Goal: Check status: Check status

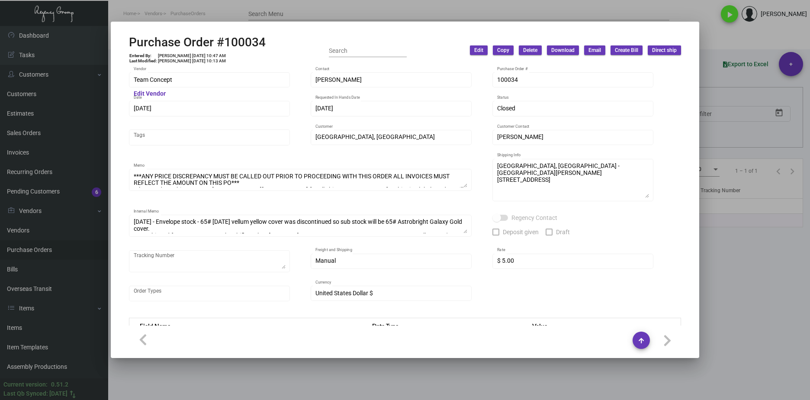
click at [384, 371] on div at bounding box center [405, 200] width 810 height 400
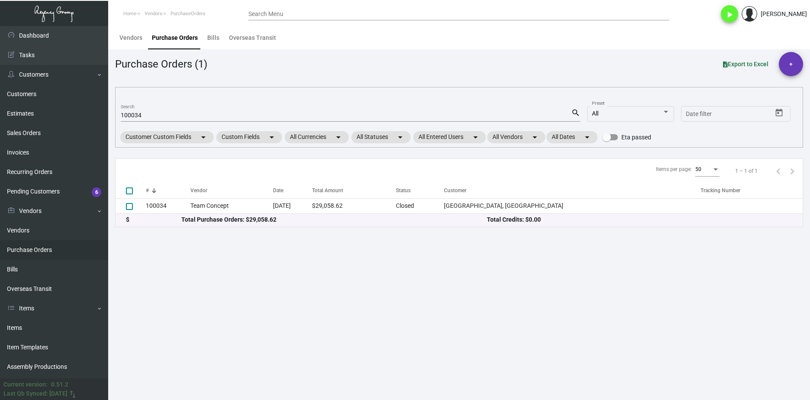
click at [128, 112] on input "100034" at bounding box center [346, 115] width 450 height 7
paste input "11"
type input "100011"
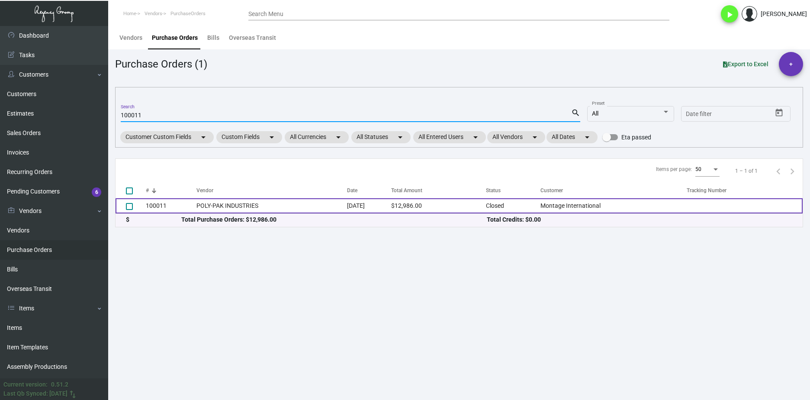
click at [202, 205] on td "POLY-PAK INDUSTRIES" at bounding box center [271, 205] width 151 height 15
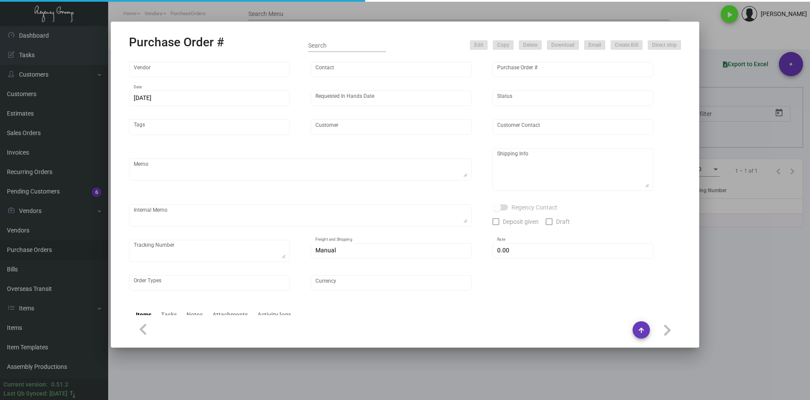
type input "POLY-PAK INDUSTRIES"
type input "[PERSON_NAME]"
type input "100011"
type input "[DATE]"
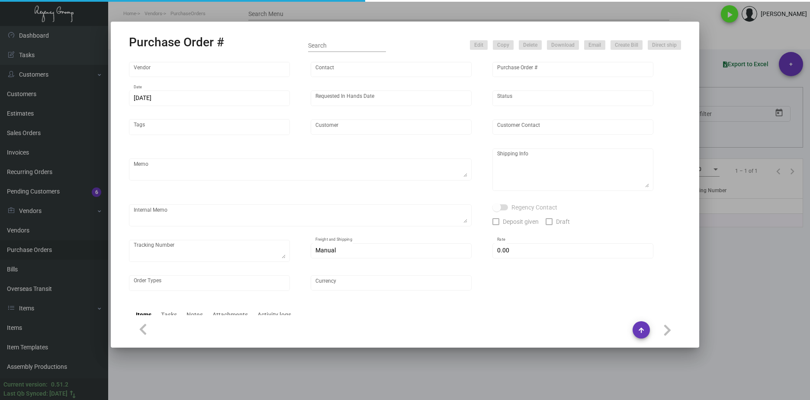
type input "Montage International"
type textarea "Please confirm freight costs before shipping."
type textarea "Regency Group LA [STREET_ADDRESS]"
type textarea "9/19 - 4 pallets, Fast Fre9ight- clearlane trans $1,050.00 - 113477"
checkbox input "true"
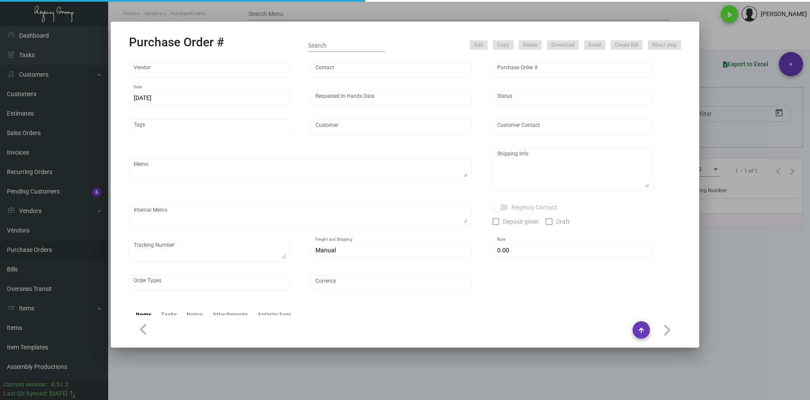
type input "$ 0.00"
type input "United States Dollar $"
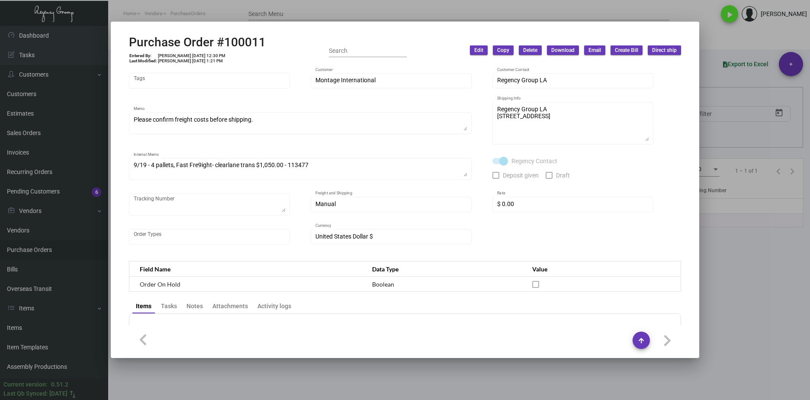
scroll to position [173, 0]
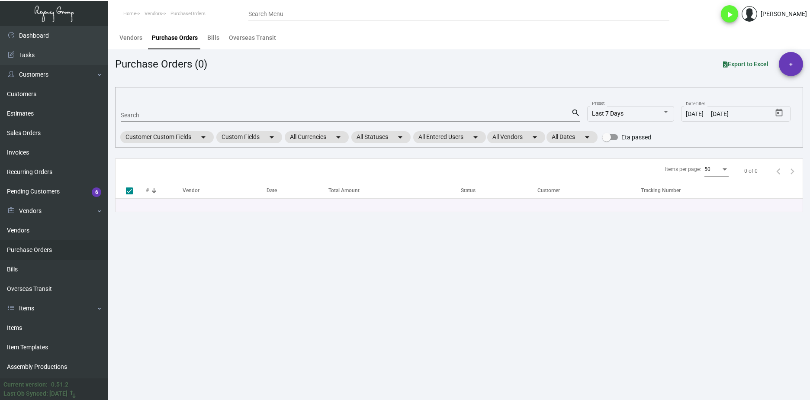
click at [142, 120] on div "Search" at bounding box center [346, 114] width 450 height 13
paste input "105580"
type input "105580"
checkbox input "false"
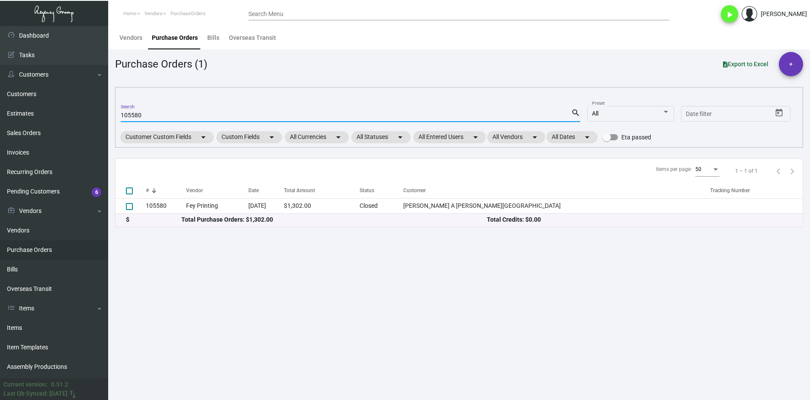
type input "105580"
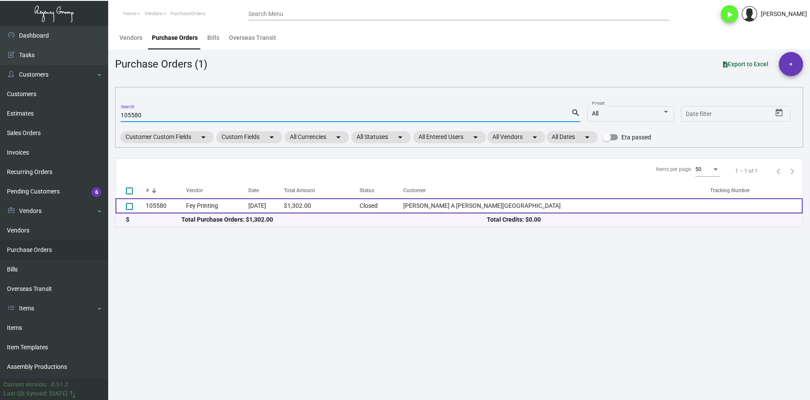
click at [211, 201] on td "Fey Printing" at bounding box center [217, 205] width 62 height 15
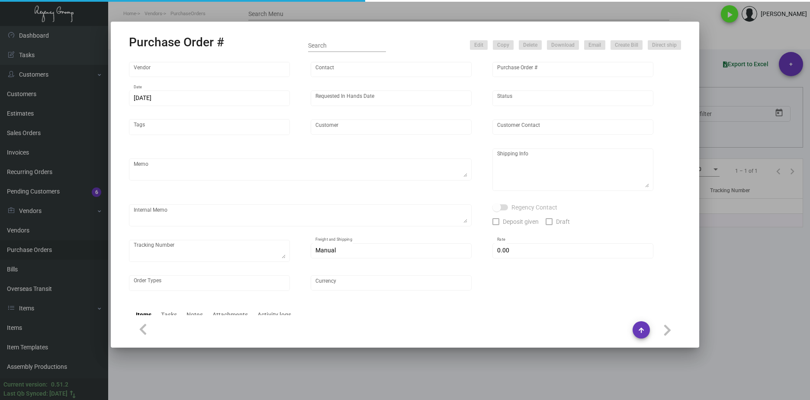
type input "Fey Printing"
type input "Scott Gasch"
type input "105580"
type input "5/29/2024"
type input "6/12/2024"
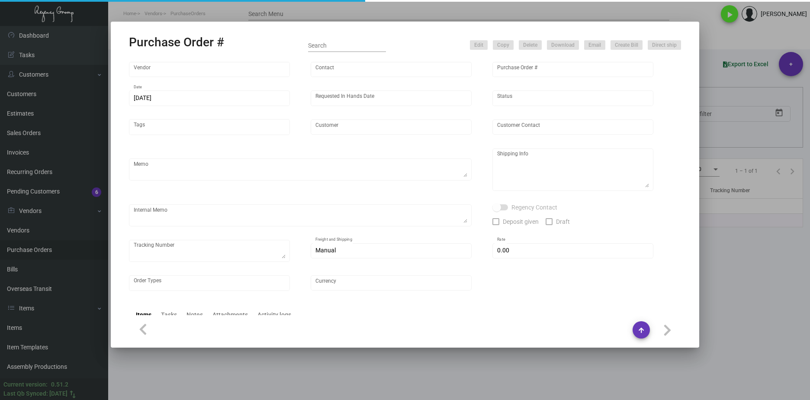
type input "Beekman A Thompson Hotel"
type textarea ""Please send proof for approval to art@theregencygroup.net with me cc'ed. ***AN…"
type textarea "NJ Warehouse Regency Group NJ – Alex Penate 22 Belgrove Dr. Kearny, NJ 07032 US"
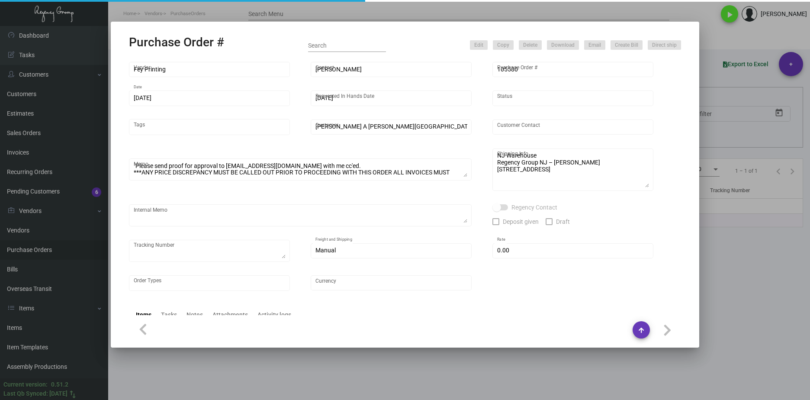
type textarea "6/10/24 Shipped from Vendor by UPS Ground TK#1Z1AY2760390704288 Cost $28.42 to …"
type input "$ 0.00"
type input "United States Dollar $"
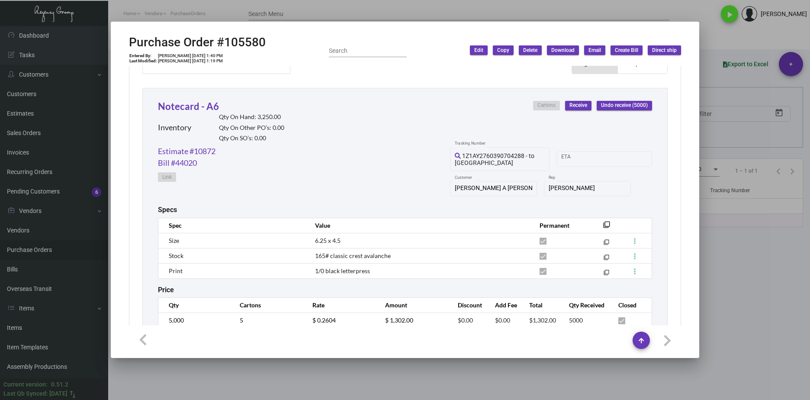
scroll to position [407, 0]
